Goal: Find specific page/section: Find specific page/section

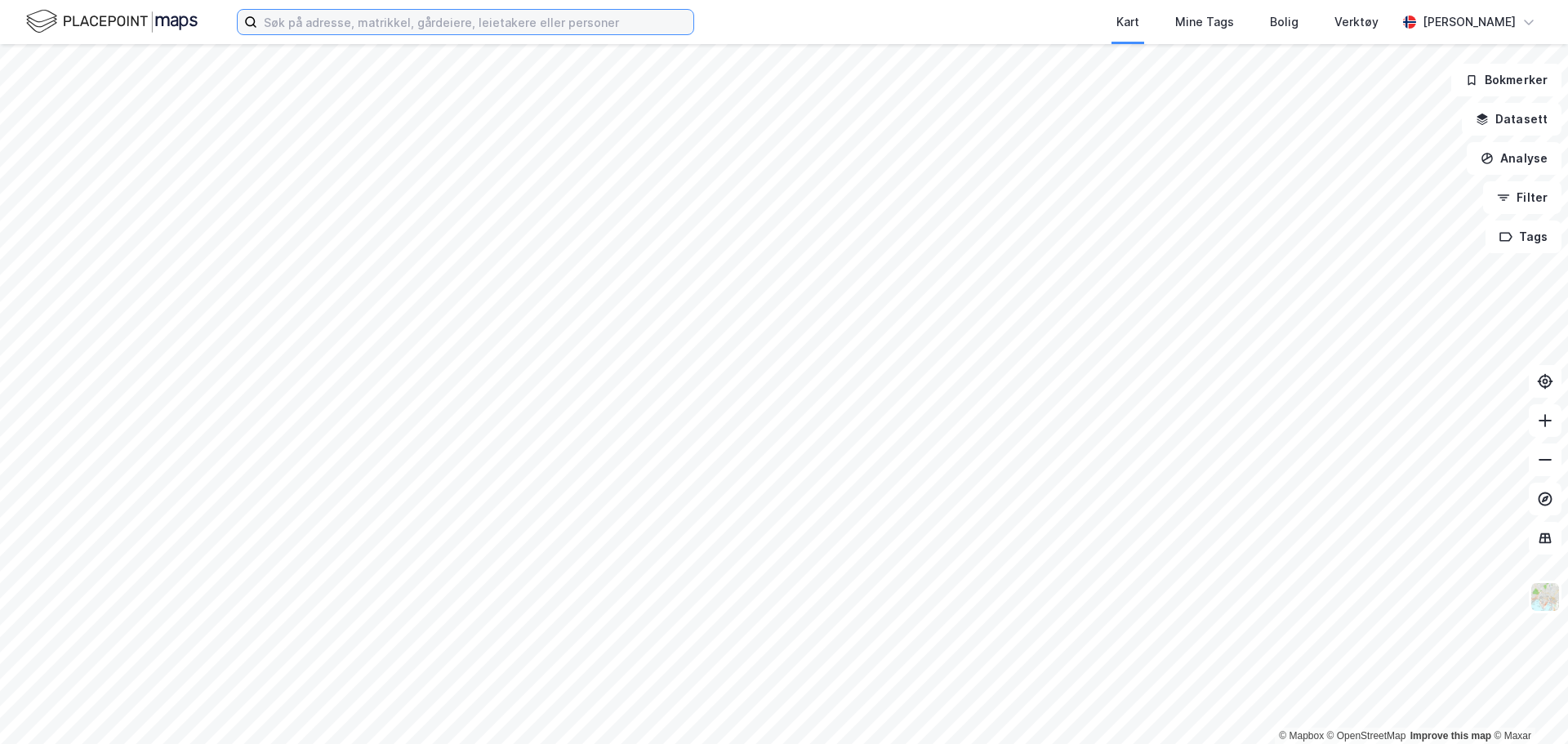
click at [383, 30] on input at bounding box center [476, 22] width 437 height 25
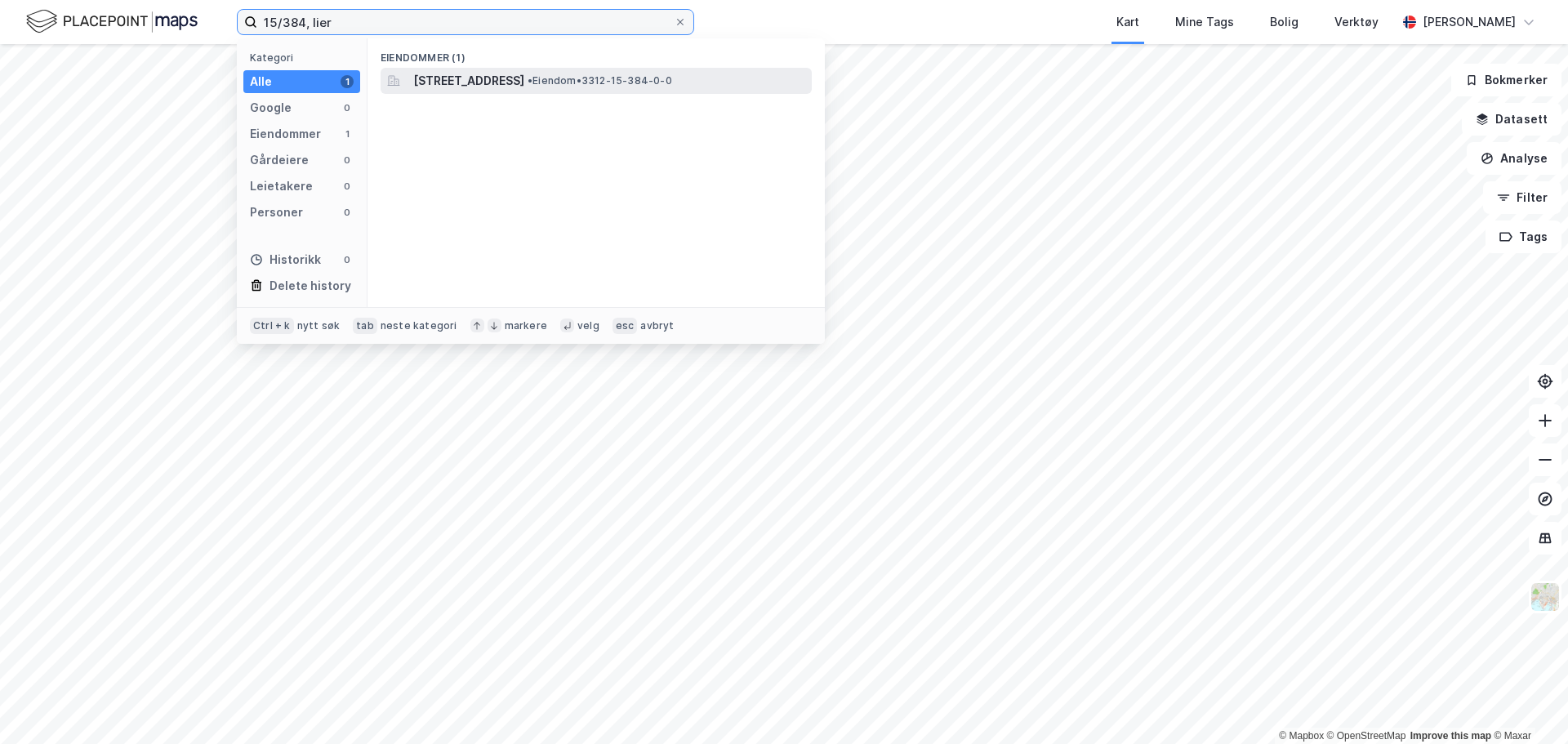
type input "15/384, lier"
